Goal: Book appointment/travel/reservation

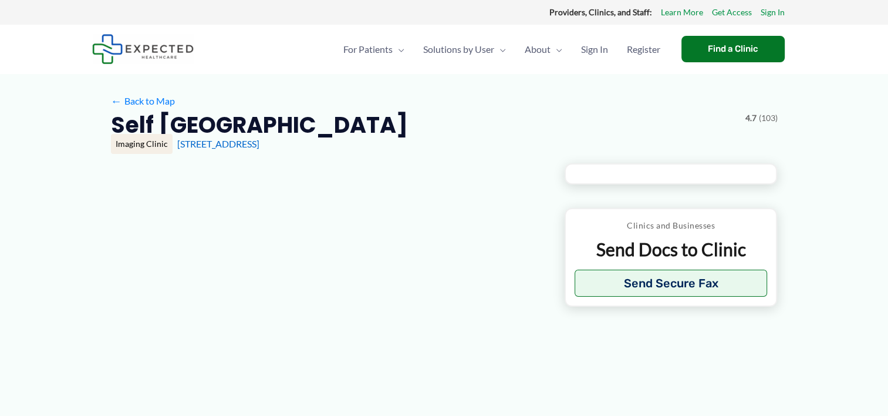
type input "**********"
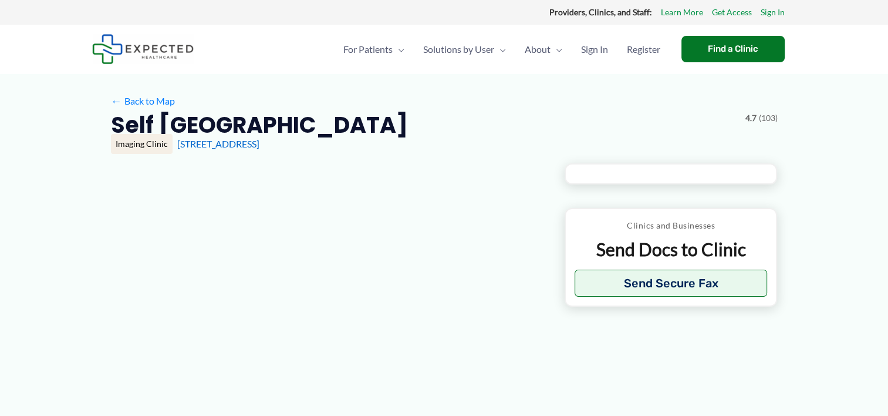
type input "**********"
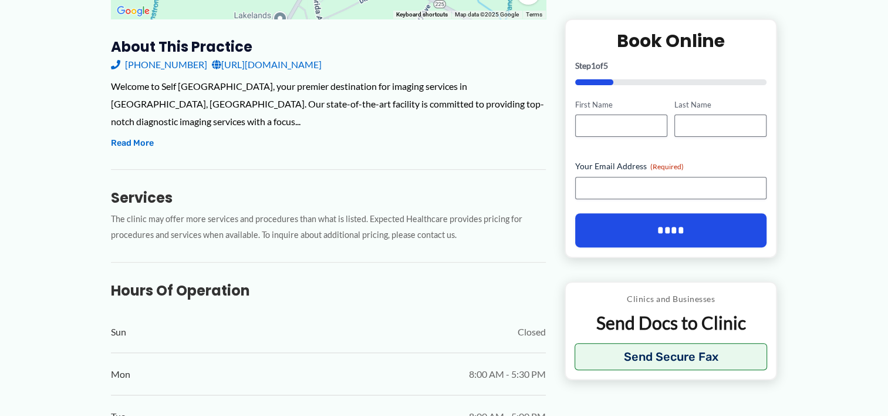
scroll to position [399, 0]
